Goal: Obtain resource: Obtain resource

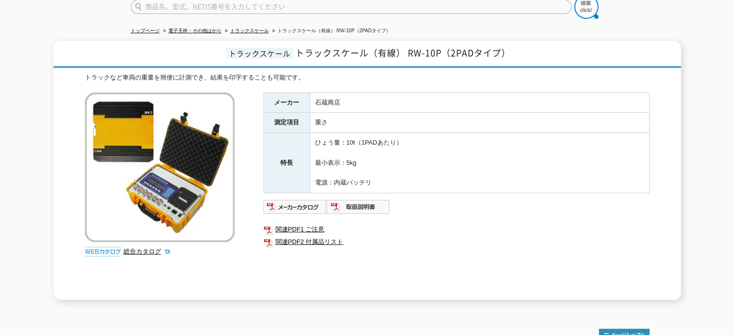
scroll to position [96, 0]
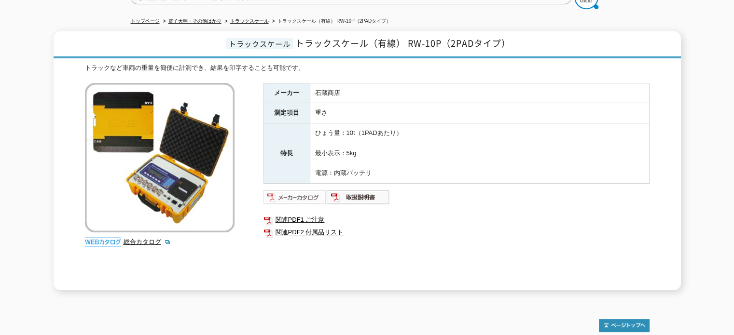
click at [309, 194] on img at bounding box center [294, 197] width 63 height 15
click at [355, 192] on img at bounding box center [358, 197] width 63 height 15
click at [301, 190] on img at bounding box center [294, 197] width 63 height 15
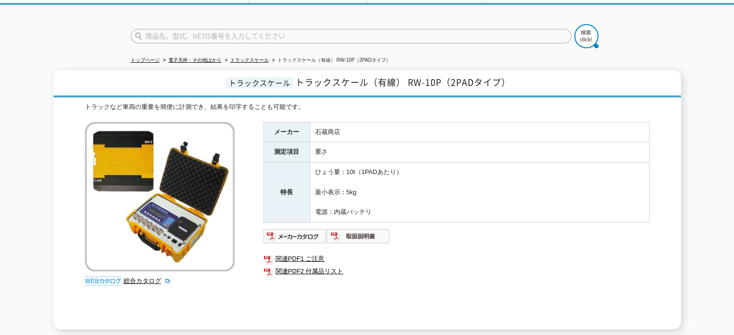
scroll to position [96, 0]
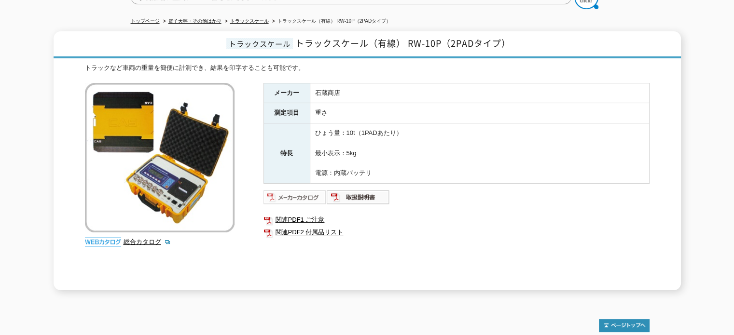
click at [301, 195] on img at bounding box center [294, 197] width 63 height 15
click at [284, 190] on img at bounding box center [294, 197] width 63 height 15
